Goal: Communication & Community: Connect with others

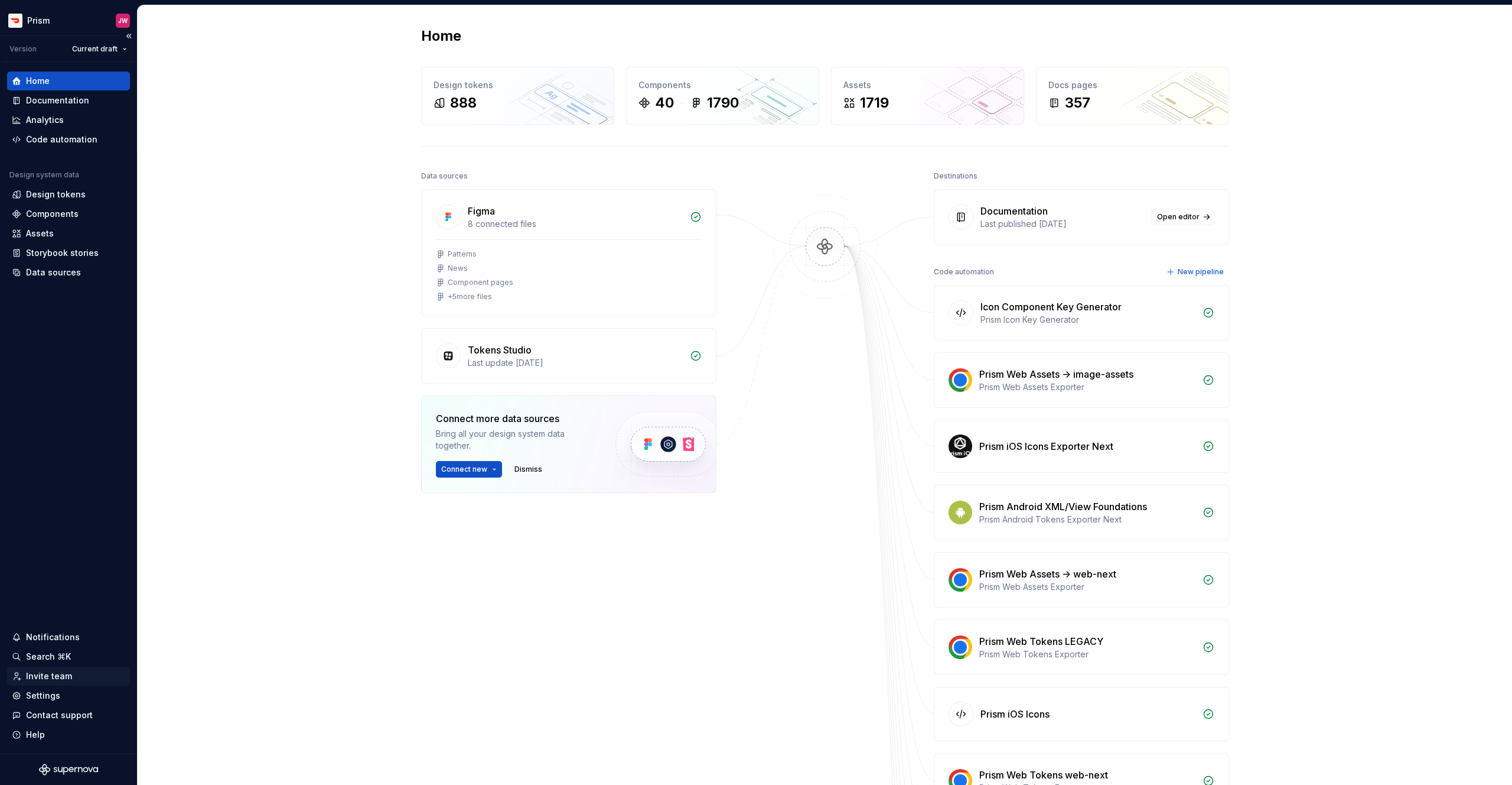
click at [46, 677] on div "Invite team" at bounding box center [48, 676] width 46 height 12
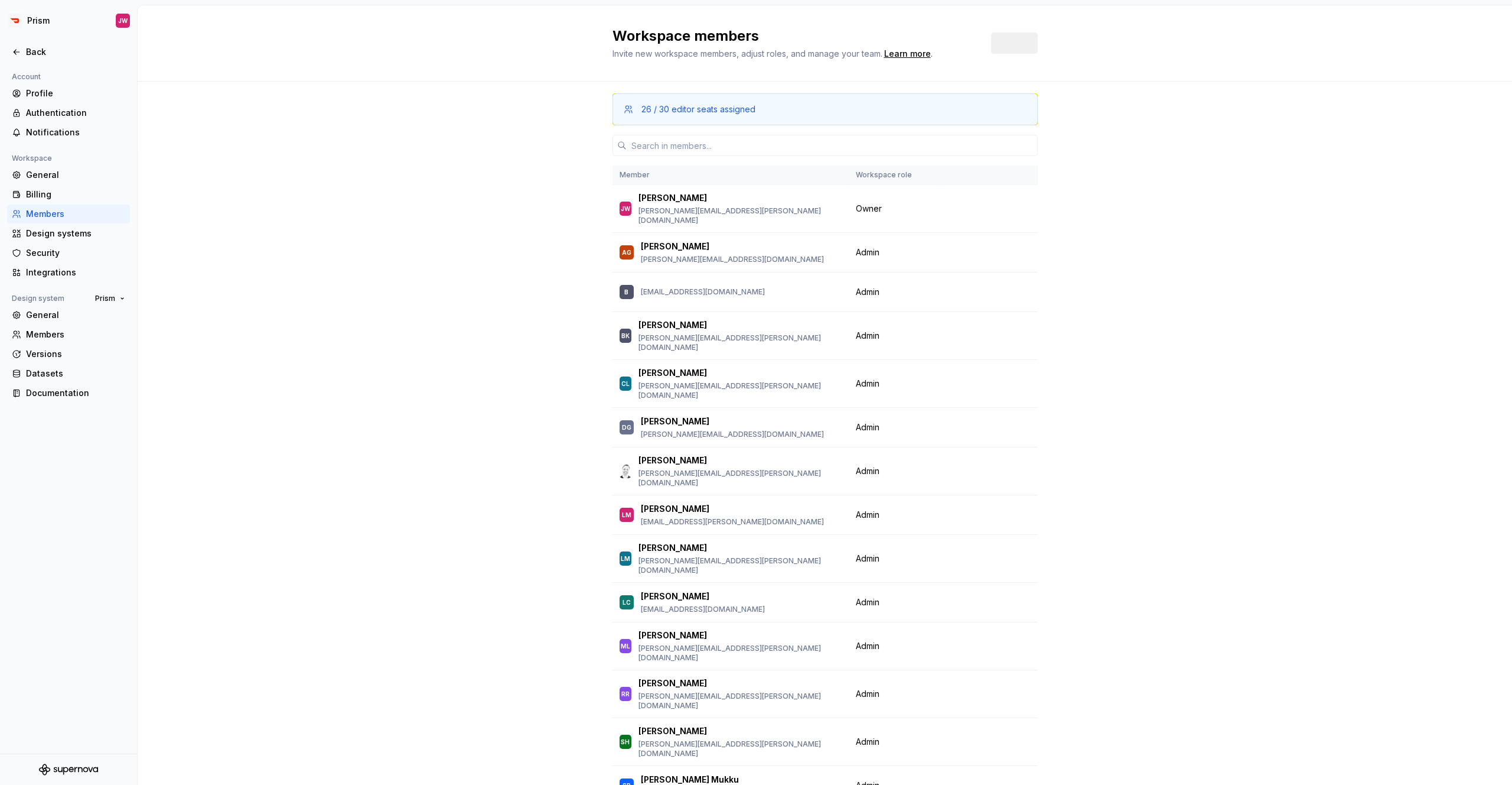
click at [46, 676] on div "Account Profile Authentication Notifications Workspace General Billing Members …" at bounding box center [68, 411] width 137 height 684
click at [713, 139] on input "text" at bounding box center [832, 145] width 411 height 22
paste input "[EMAIL_ADDRESS][PERSON_NAME][DOMAIN_NAME]"
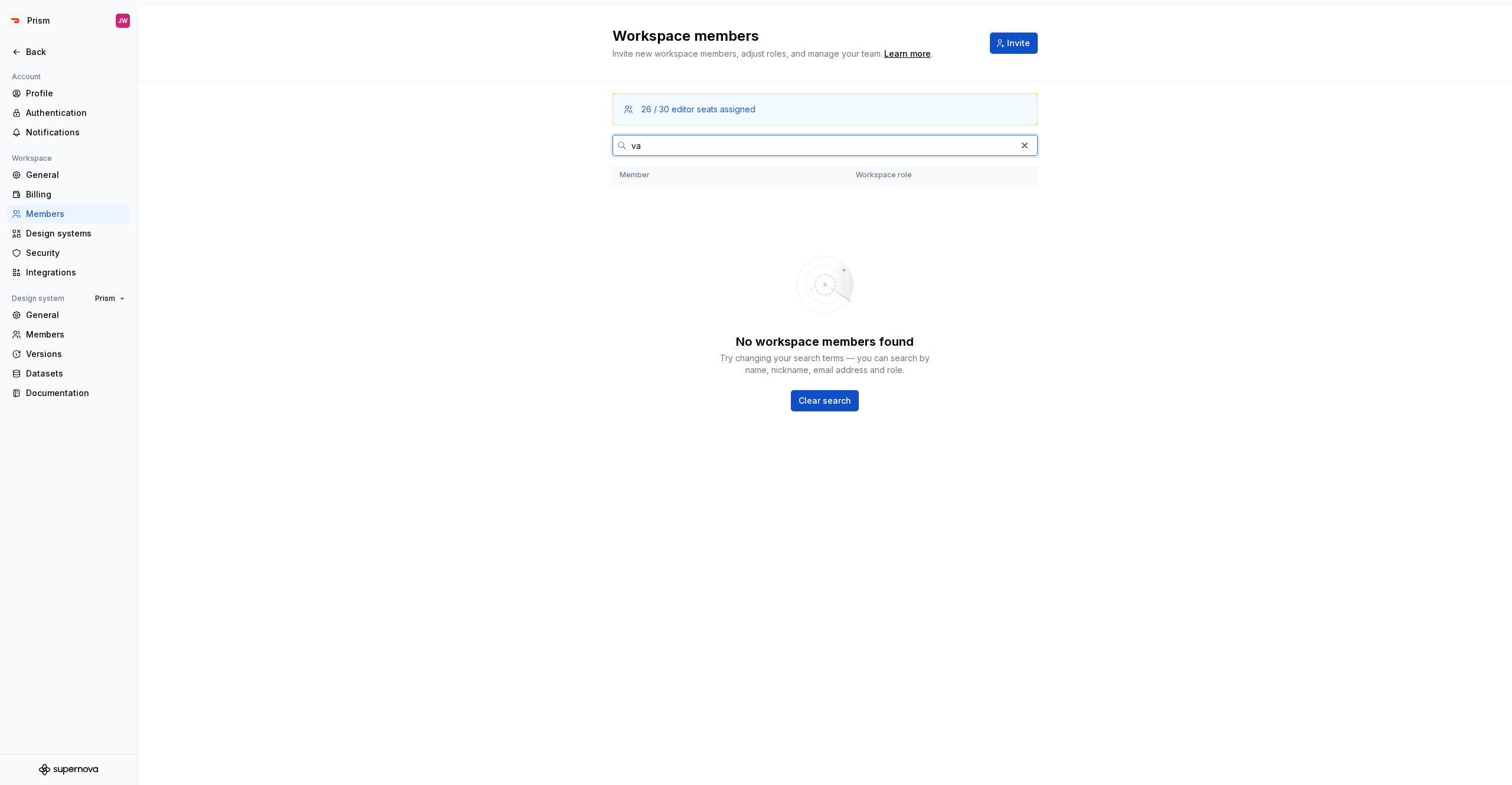
type input "v"
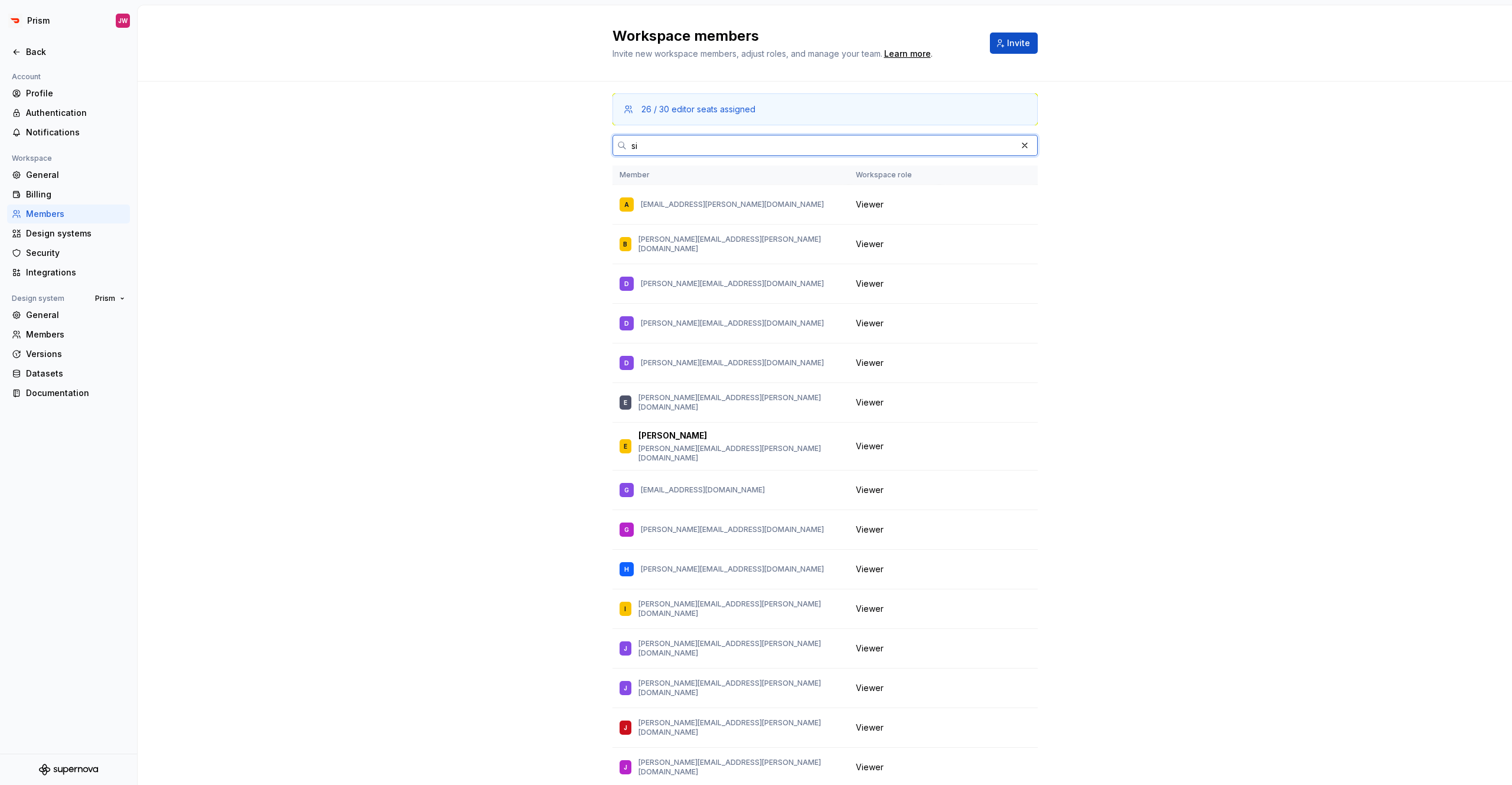
type input "s"
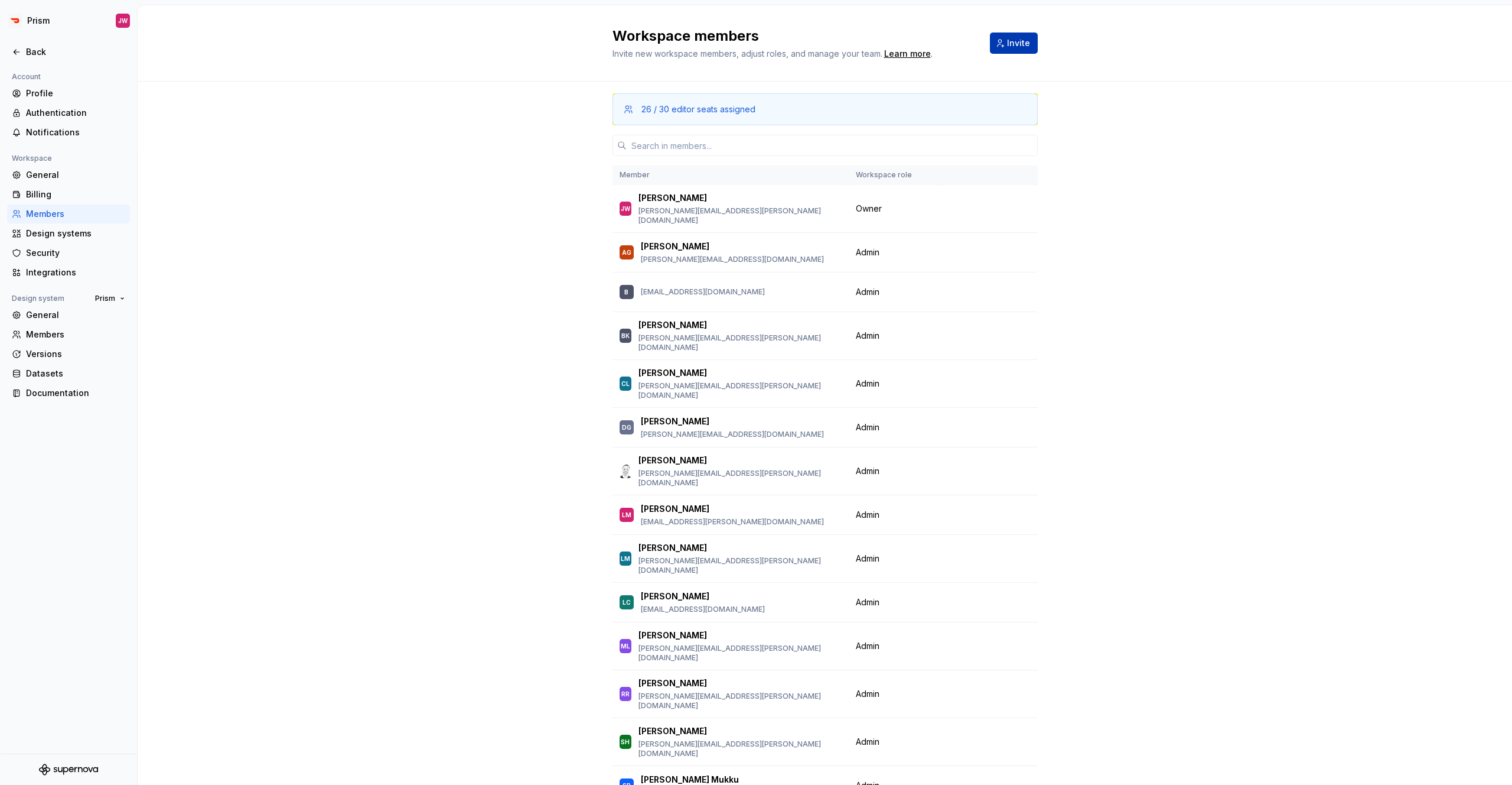
click at [1008, 50] on button "Invite" at bounding box center [1013, 43] width 47 height 22
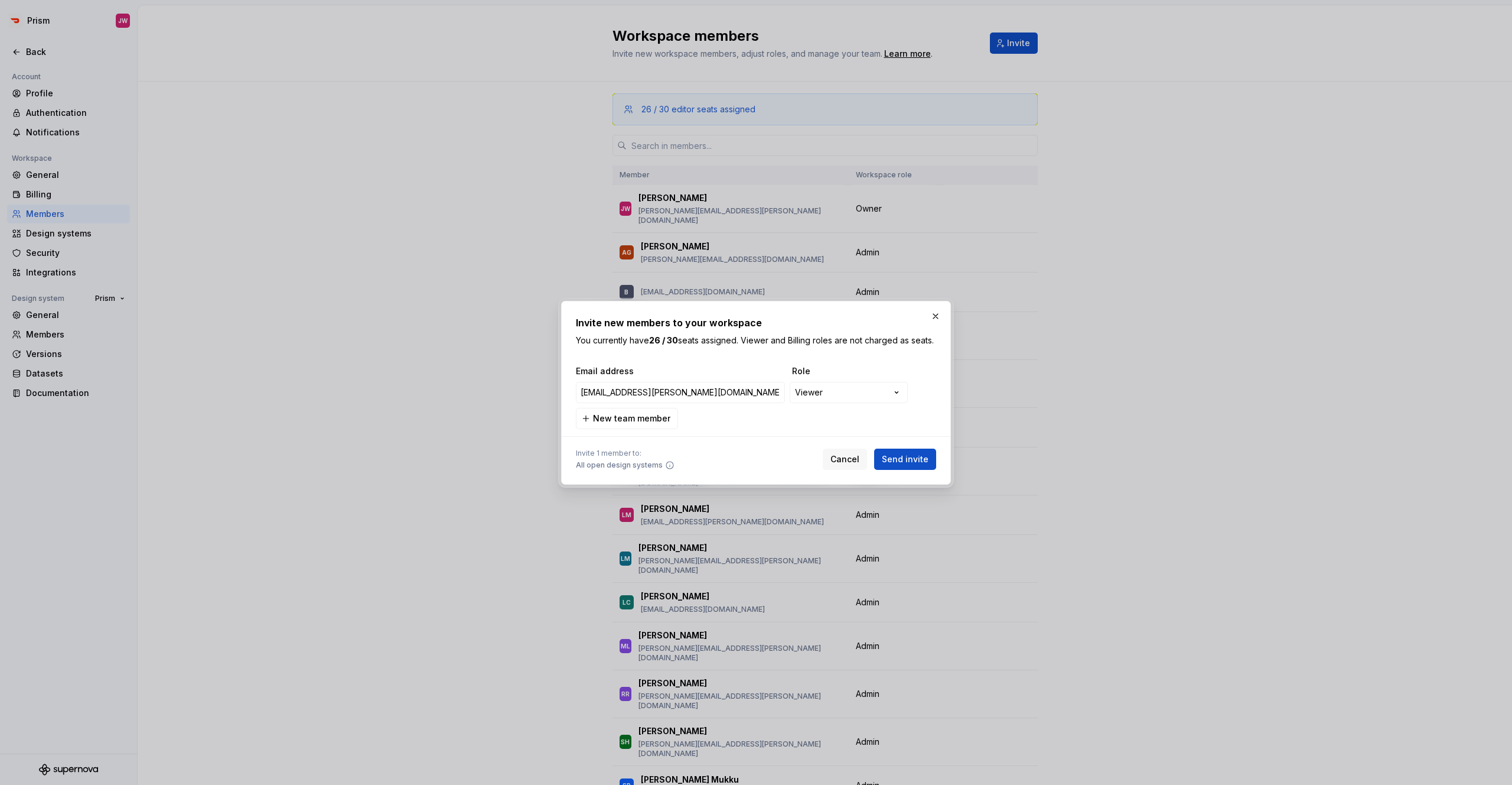
click at [802, 402] on div "**********" at bounding box center [756, 392] width 1512 height 785
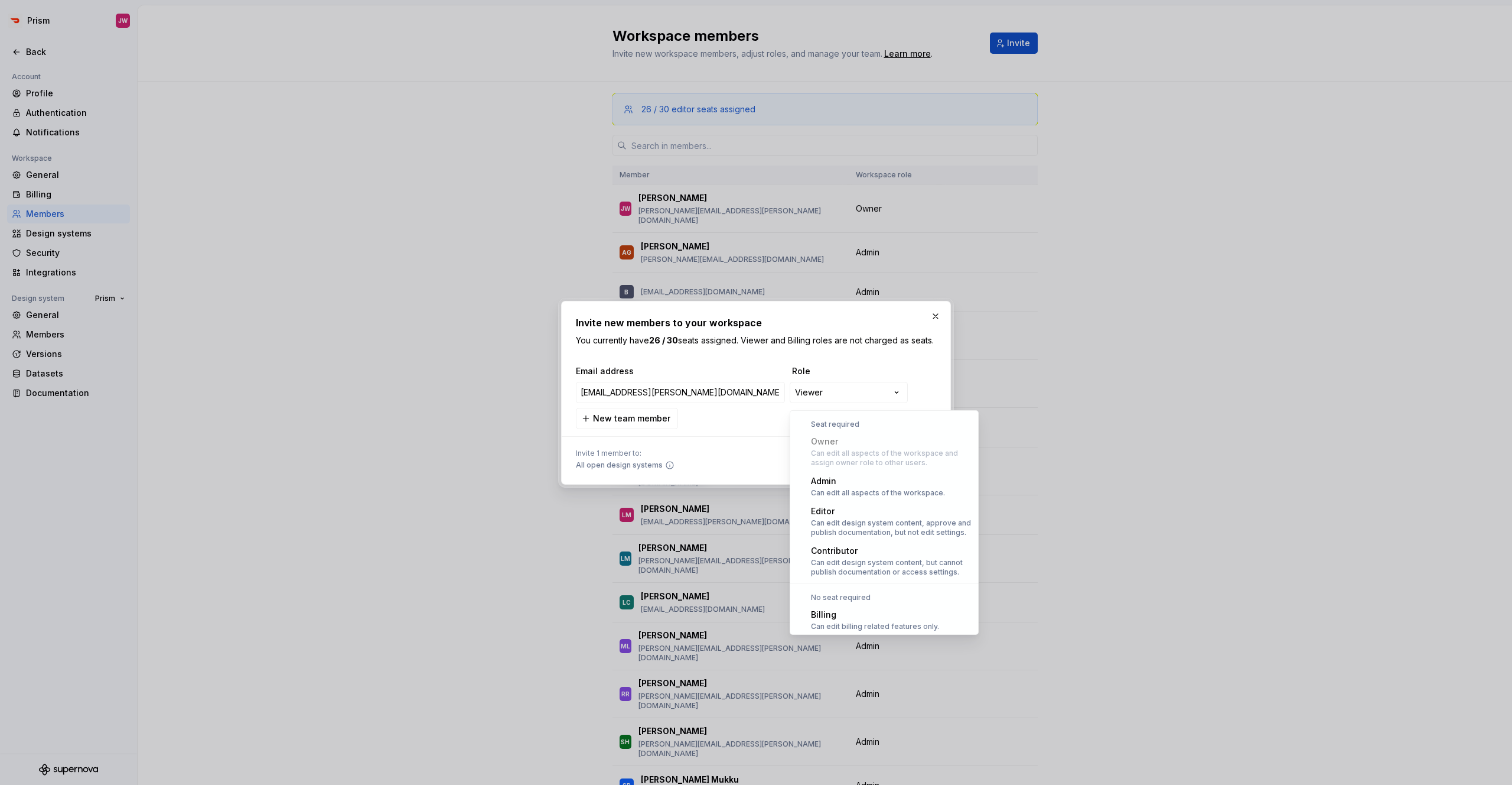
click at [746, 436] on div "**********" at bounding box center [756, 392] width 1512 height 785
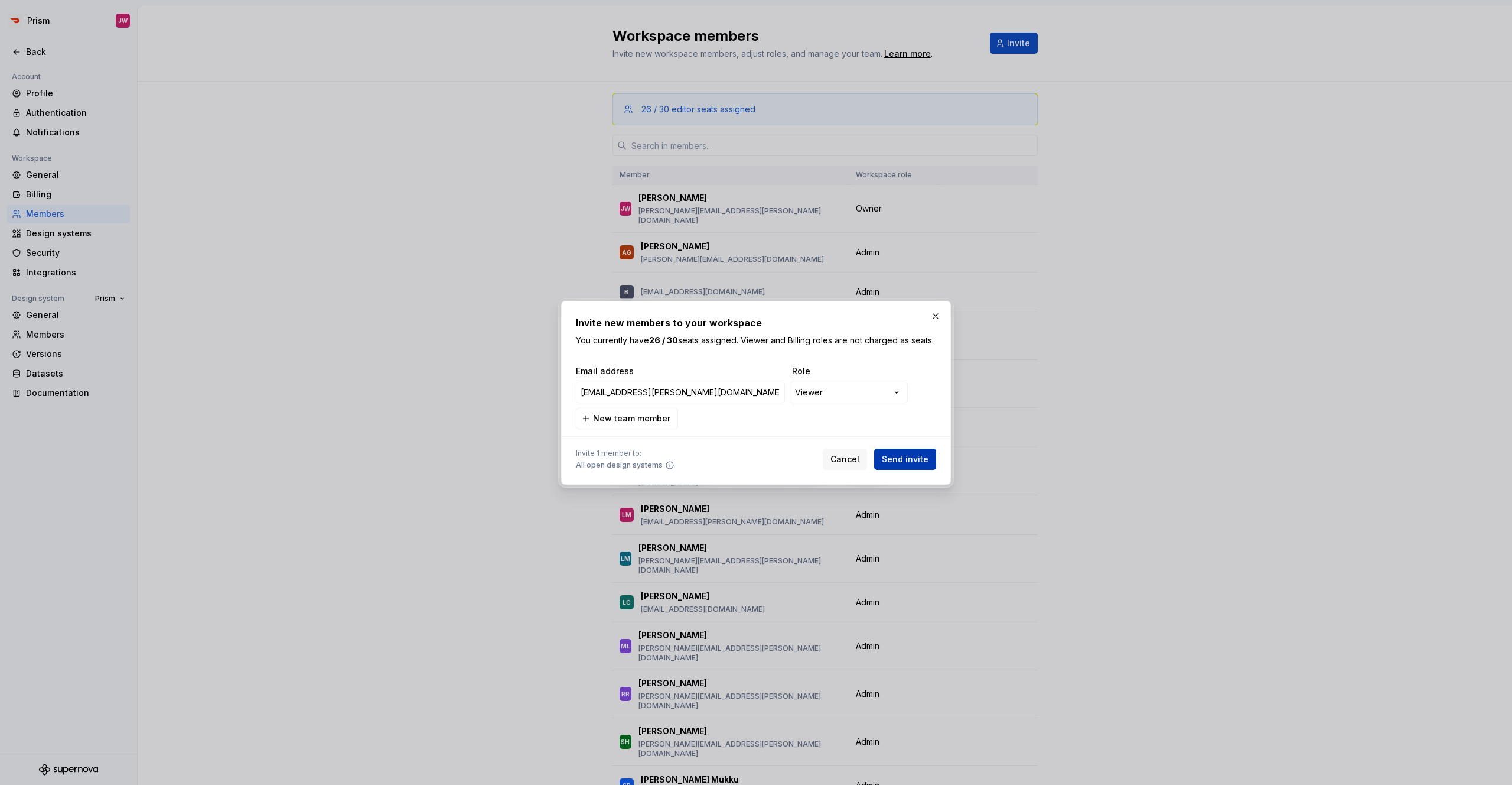
click at [903, 464] on span "Send invite" at bounding box center [905, 459] width 47 height 12
type input "[EMAIL_ADDRESS][PERSON_NAME][DOMAIN_NAME]"
click at [898, 465] on span "Send invite" at bounding box center [905, 459] width 47 height 12
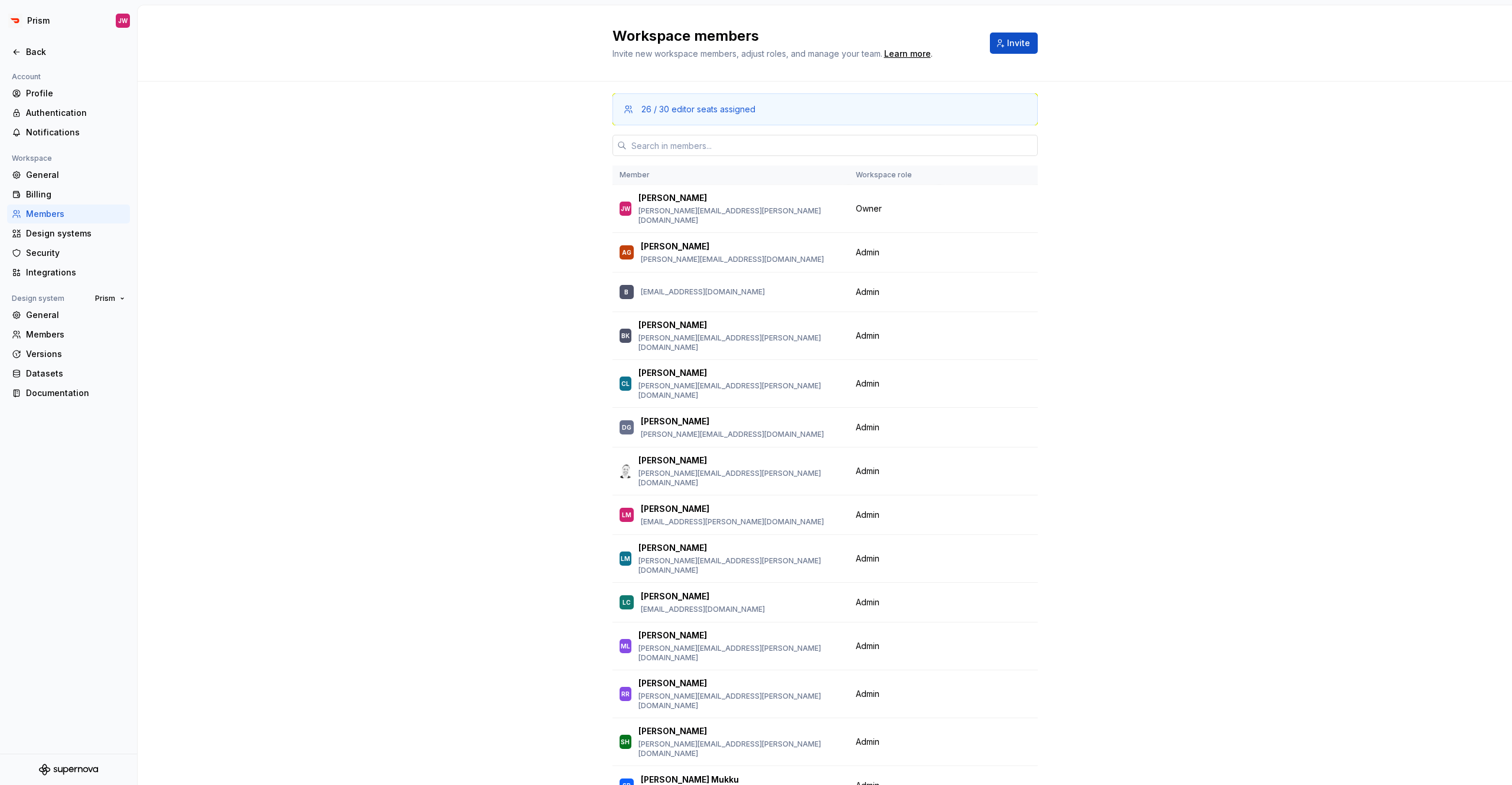
click at [718, 142] on input "text" at bounding box center [832, 145] width 411 height 22
click at [1031, 36] on button "Invite" at bounding box center [1013, 43] width 47 height 22
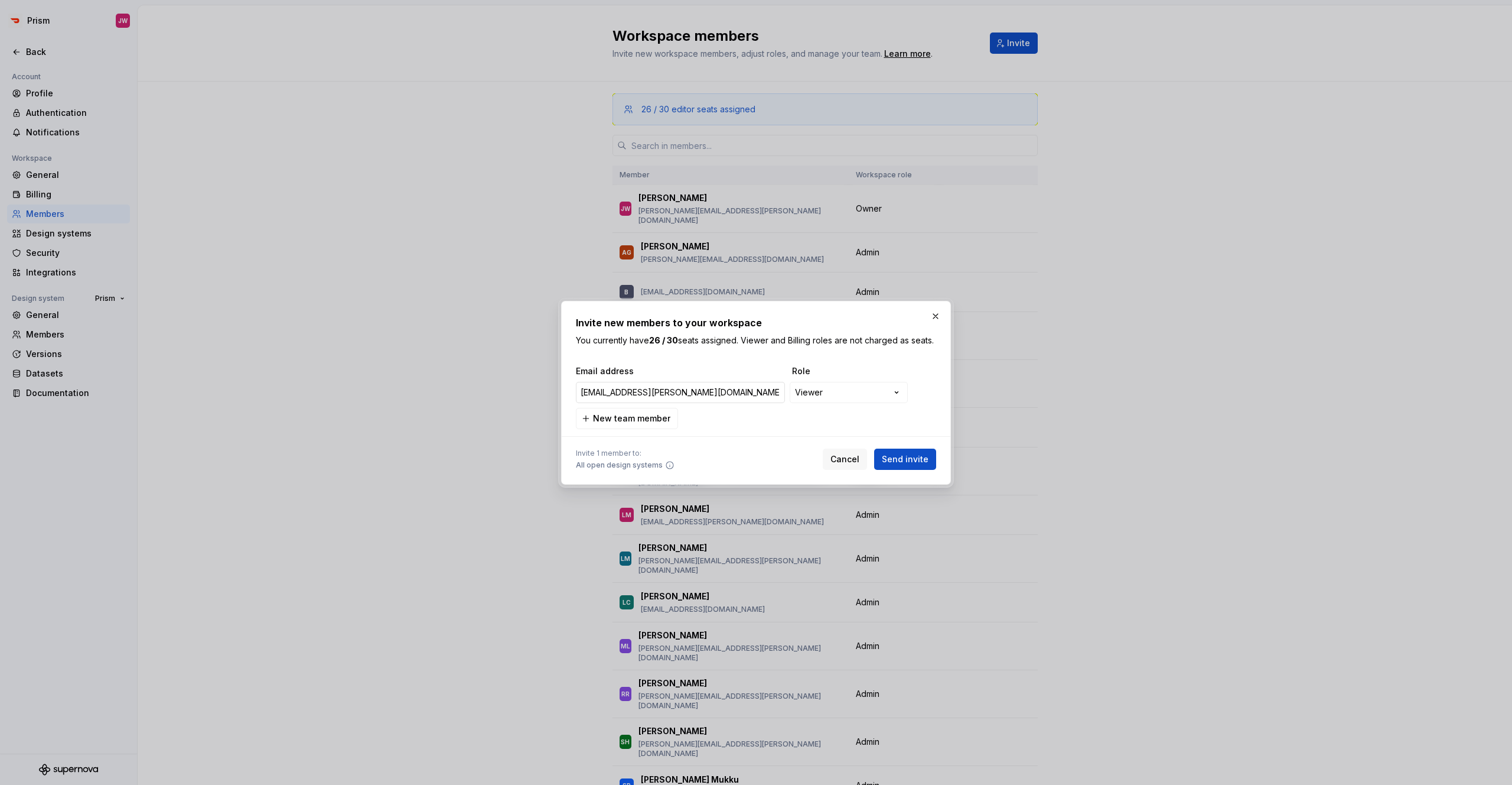
drag, startPoint x: 580, startPoint y: 399, endPoint x: 588, endPoint y: 407, distance: 11.3
click at [580, 399] on input "[EMAIL_ADDRESS][PERSON_NAME][DOMAIN_NAME])" at bounding box center [680, 392] width 209 height 22
click at [908, 464] on span "Send invite" at bounding box center [905, 459] width 47 height 12
click at [741, 393] on input "[EMAIL_ADDRESS][PERSON_NAME][DOMAIN_NAME])" at bounding box center [680, 392] width 209 height 22
type input "[EMAIL_ADDRESS][PERSON_NAME][DOMAIN_NAME]"
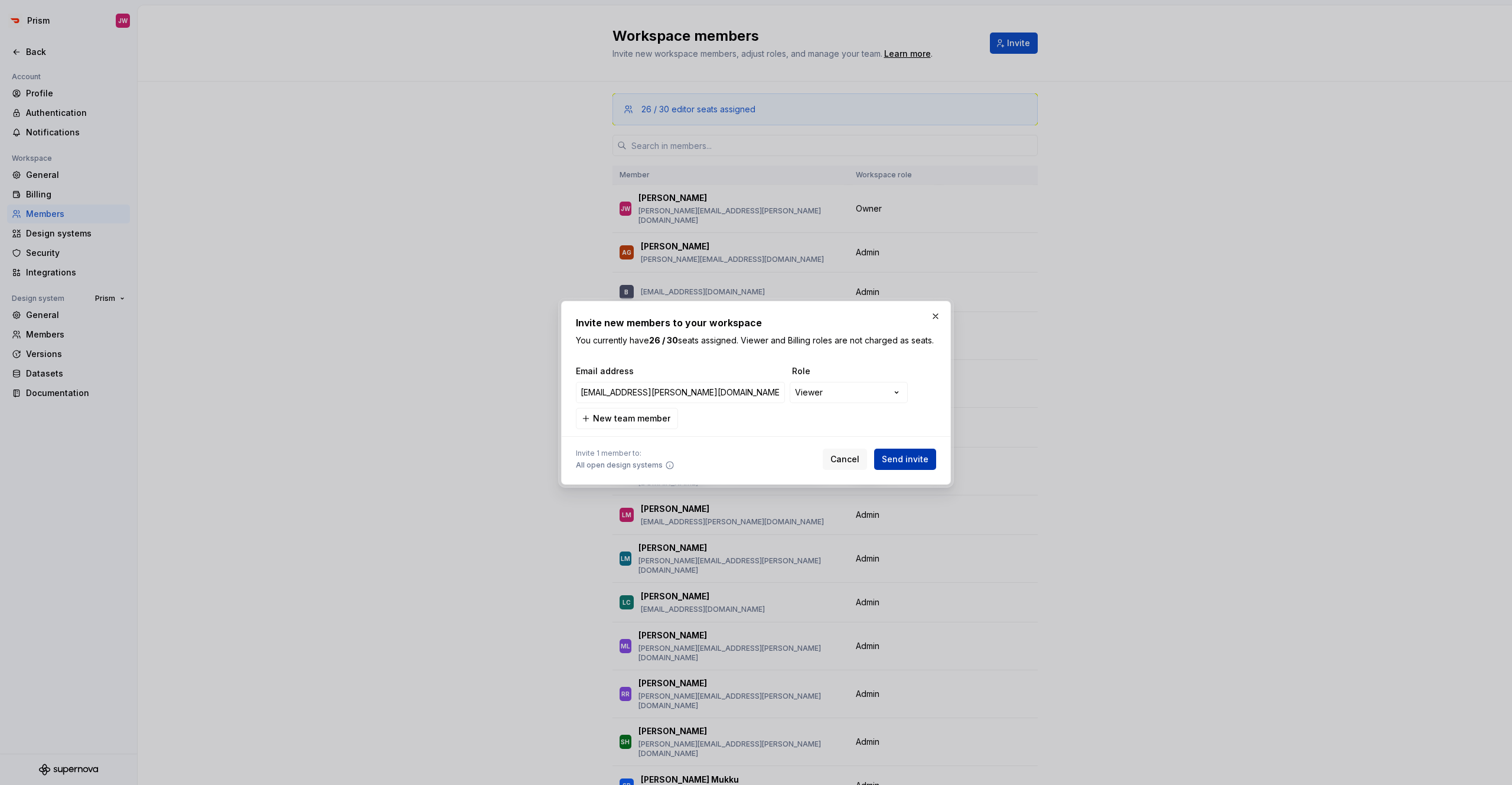
click at [906, 464] on span "Send invite" at bounding box center [905, 459] width 47 height 12
